Goal: Information Seeking & Learning: Learn about a topic

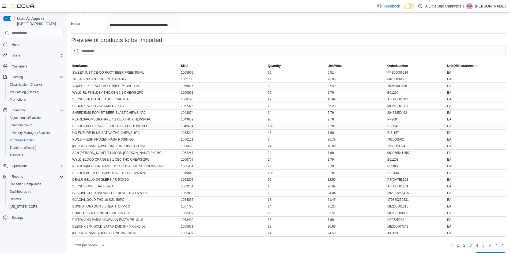
scroll to position [197, 0]
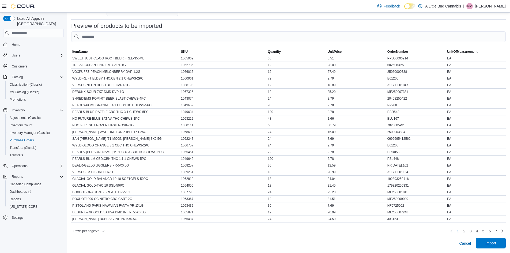
click at [495, 245] on span "Import" at bounding box center [491, 242] width 11 height 5
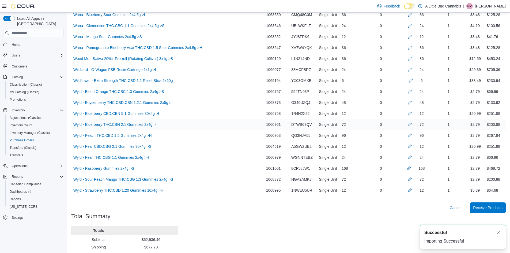
scroll to position [1828, 0]
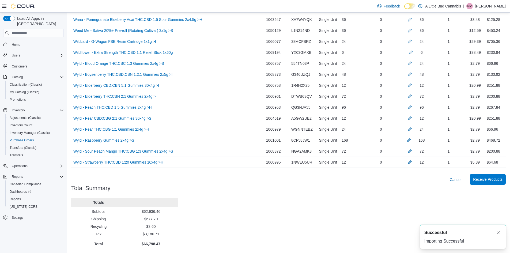
click at [501, 178] on span "Receive Products" at bounding box center [487, 179] width 29 height 5
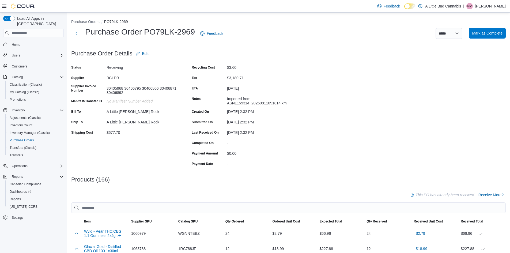
click at [497, 35] on span "Mark as Complete" at bounding box center [487, 33] width 31 height 5
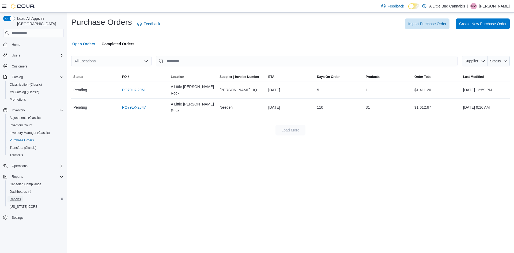
click at [17, 197] on span "Reports" at bounding box center [15, 199] width 11 height 4
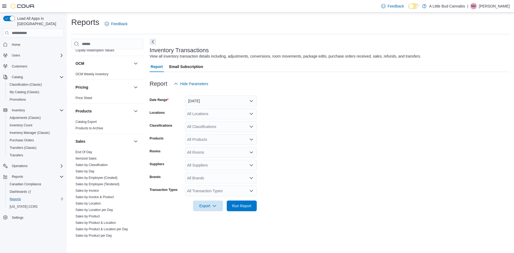
scroll to position [389, 0]
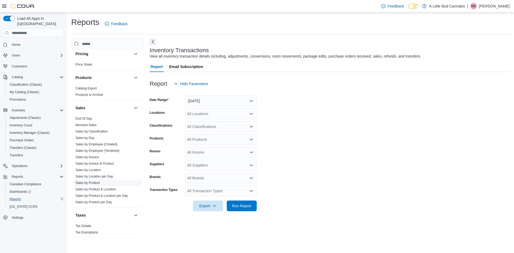
click at [96, 181] on link "Sales by Product" at bounding box center [88, 183] width 24 height 4
click at [204, 103] on button "[DATE]" at bounding box center [221, 101] width 72 height 11
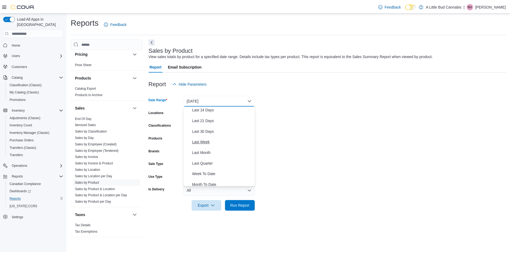
scroll to position [27, 0]
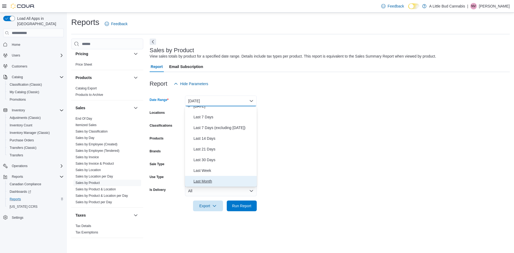
click at [206, 179] on span "Last Month" at bounding box center [224, 181] width 61 height 6
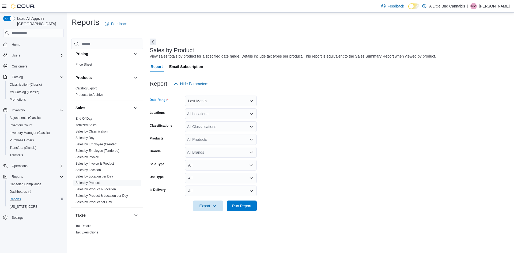
click at [220, 115] on div "All Locations" at bounding box center [221, 113] width 72 height 11
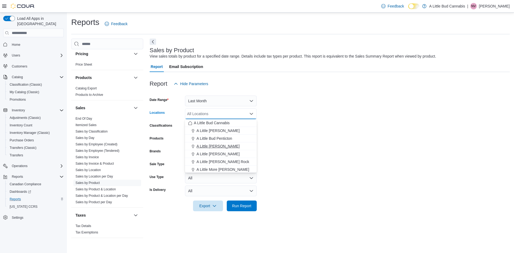
click at [224, 148] on span "A Little [PERSON_NAME]" at bounding box center [218, 146] width 43 height 5
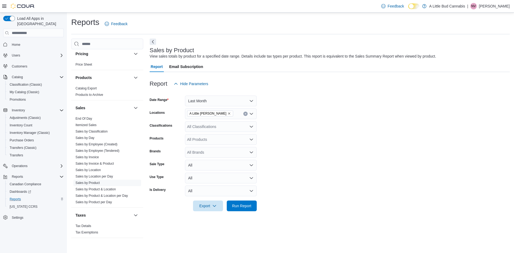
click at [330, 138] on form "Date Range Last Month Locations A Little [PERSON_NAME] Classifications All Clas…" at bounding box center [330, 150] width 360 height 122
click at [248, 206] on span "Run Report" at bounding box center [241, 205] width 19 height 5
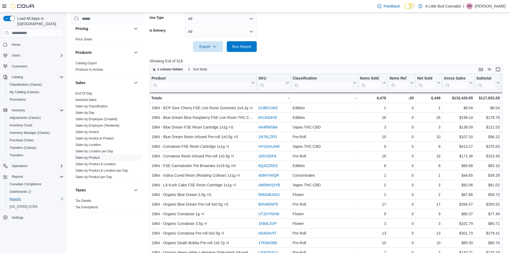
scroll to position [161, 0]
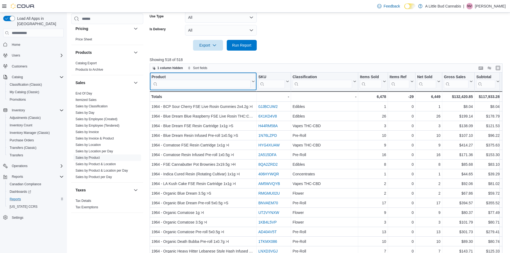
click at [238, 85] on input "search" at bounding box center [201, 84] width 99 height 9
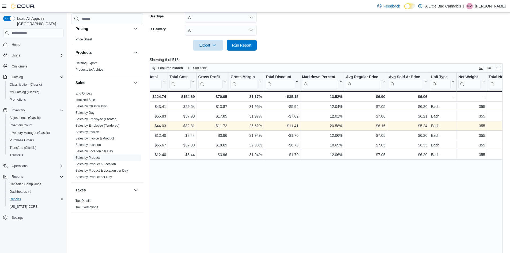
scroll to position [0, 334]
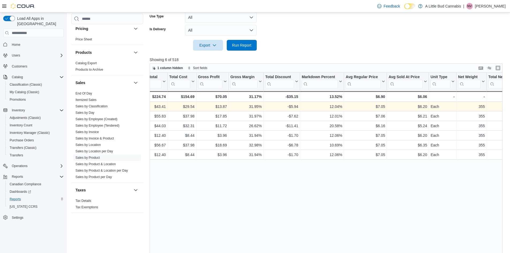
type input "*****"
click at [422, 106] on div "Each - Unit Type, column 16, row 1 $6.20 - Avg Sold At Price, column 15, row 1 …" at bounding box center [393, 107] width 1155 height 10
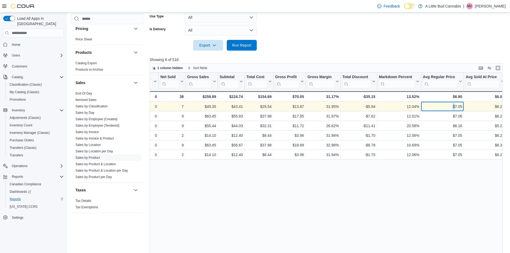
click at [422, 106] on div "$7.05 - Avg Regular Price, column 14, row 1" at bounding box center [442, 107] width 43 height 10
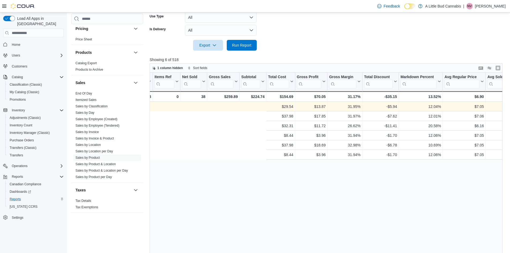
scroll to position [0, 0]
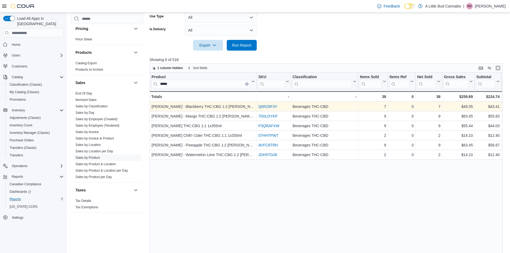
click at [306, 177] on div "Product ***** Click to view column header actions SKU Click to view column head…" at bounding box center [328, 169] width 357 height 193
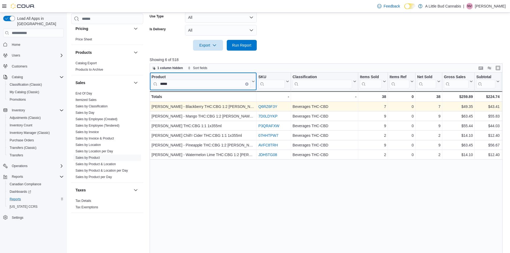
click at [246, 86] on input "*****" at bounding box center [201, 84] width 99 height 9
click at [246, 85] on icon "Clear input" at bounding box center [246, 84] width 1 height 1
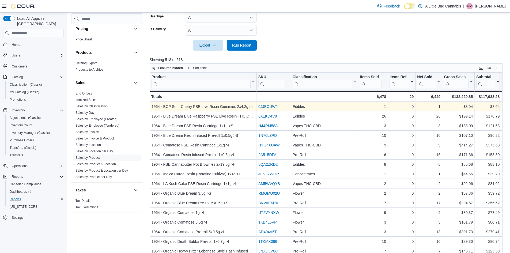
drag, startPoint x: 285, startPoint y: 60, endPoint x: 283, endPoint y: 60, distance: 2.7
click at [285, 60] on p "Showing 518 of 518" at bounding box center [328, 59] width 357 height 5
click at [205, 46] on span "Export" at bounding box center [208, 45] width 24 height 11
click at [209, 57] on span "Export to Excel" at bounding box center [209, 56] width 24 height 4
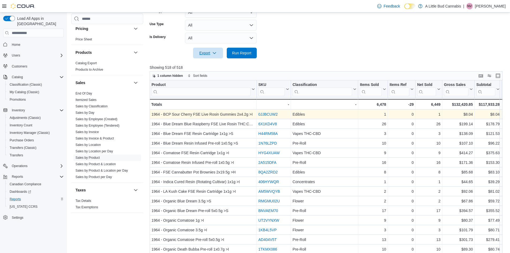
scroll to position [161, 0]
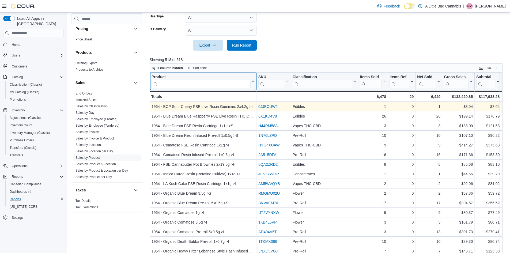
click at [194, 82] on input "search" at bounding box center [201, 84] width 99 height 9
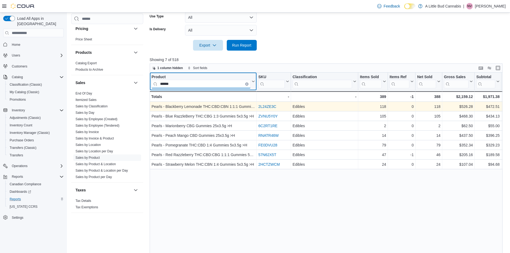
type input "******"
